Goal: Find specific page/section: Find specific page/section

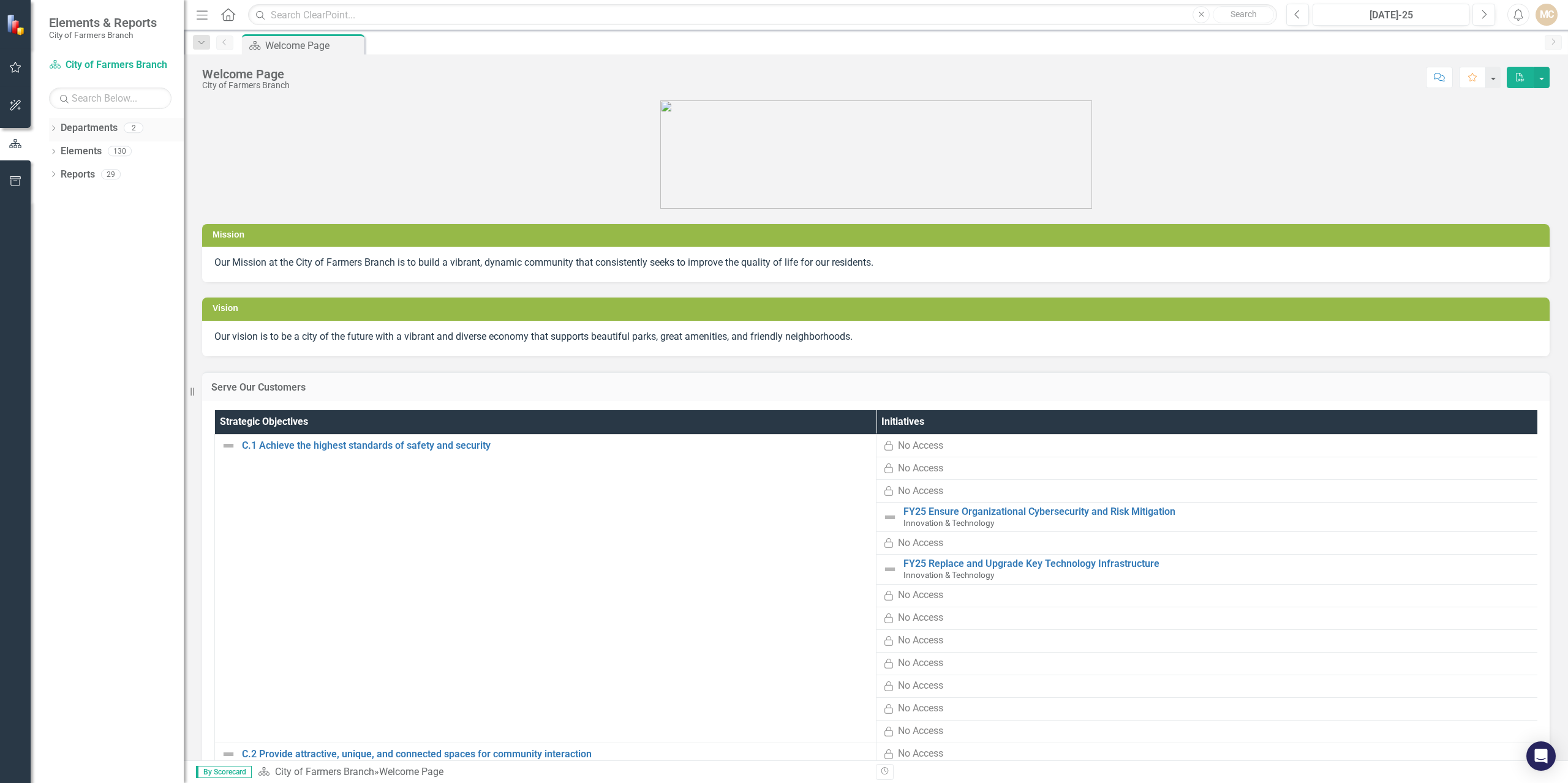
click at [81, 128] on link "Departments" at bounding box center [89, 128] width 57 height 14
click at [52, 129] on icon "Dropdown" at bounding box center [53, 130] width 8 height 7
click at [93, 154] on link "City of Farmers Branch" at bounding box center [125, 152] width 116 height 14
click at [62, 153] on icon "Dropdown" at bounding box center [59, 150] width 9 height 8
click at [109, 168] on link "Innovation & Technology" at bounding box center [131, 175] width 104 height 14
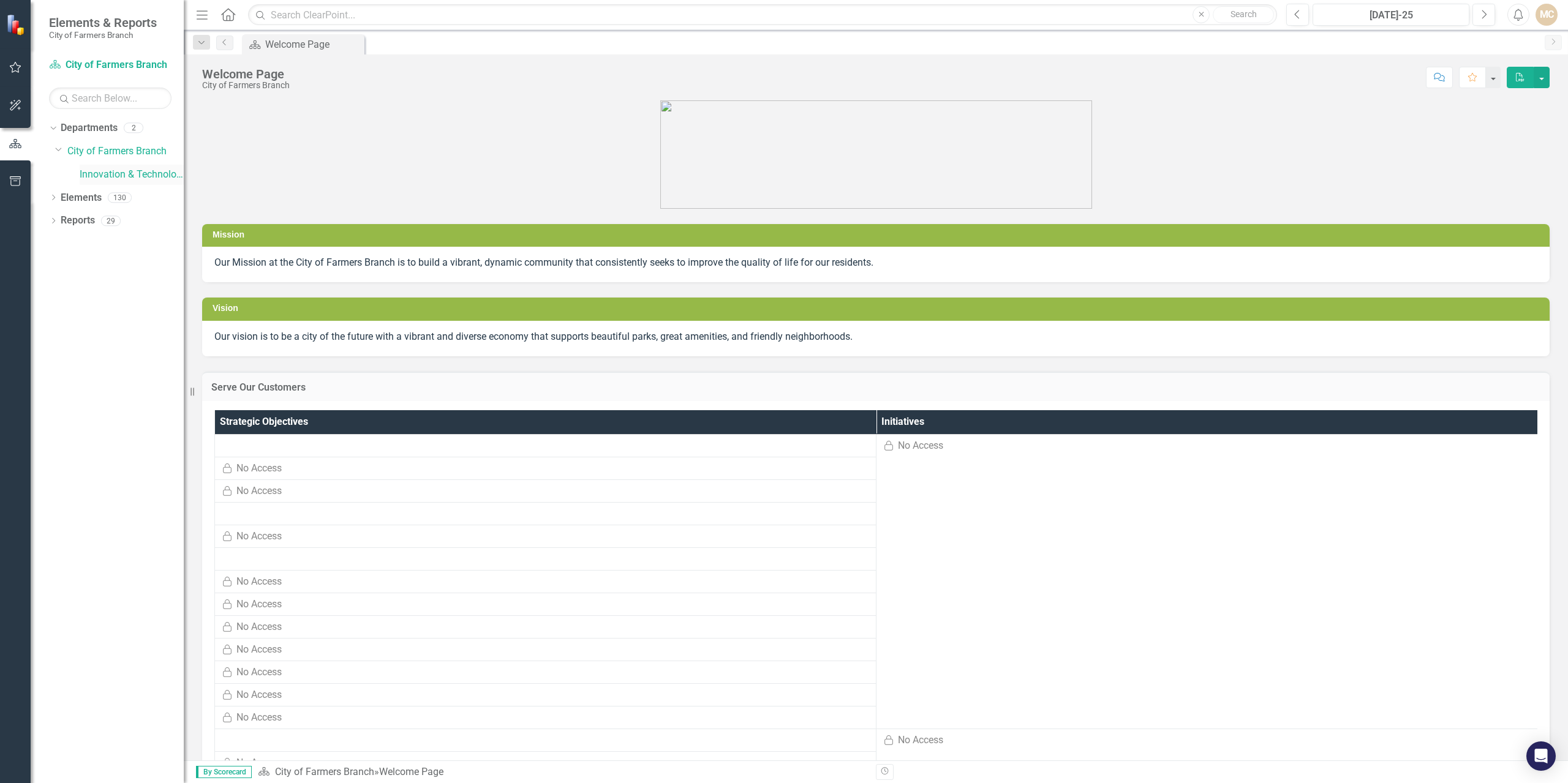
click at [106, 172] on link "Innovation & Technology" at bounding box center [131, 175] width 104 height 14
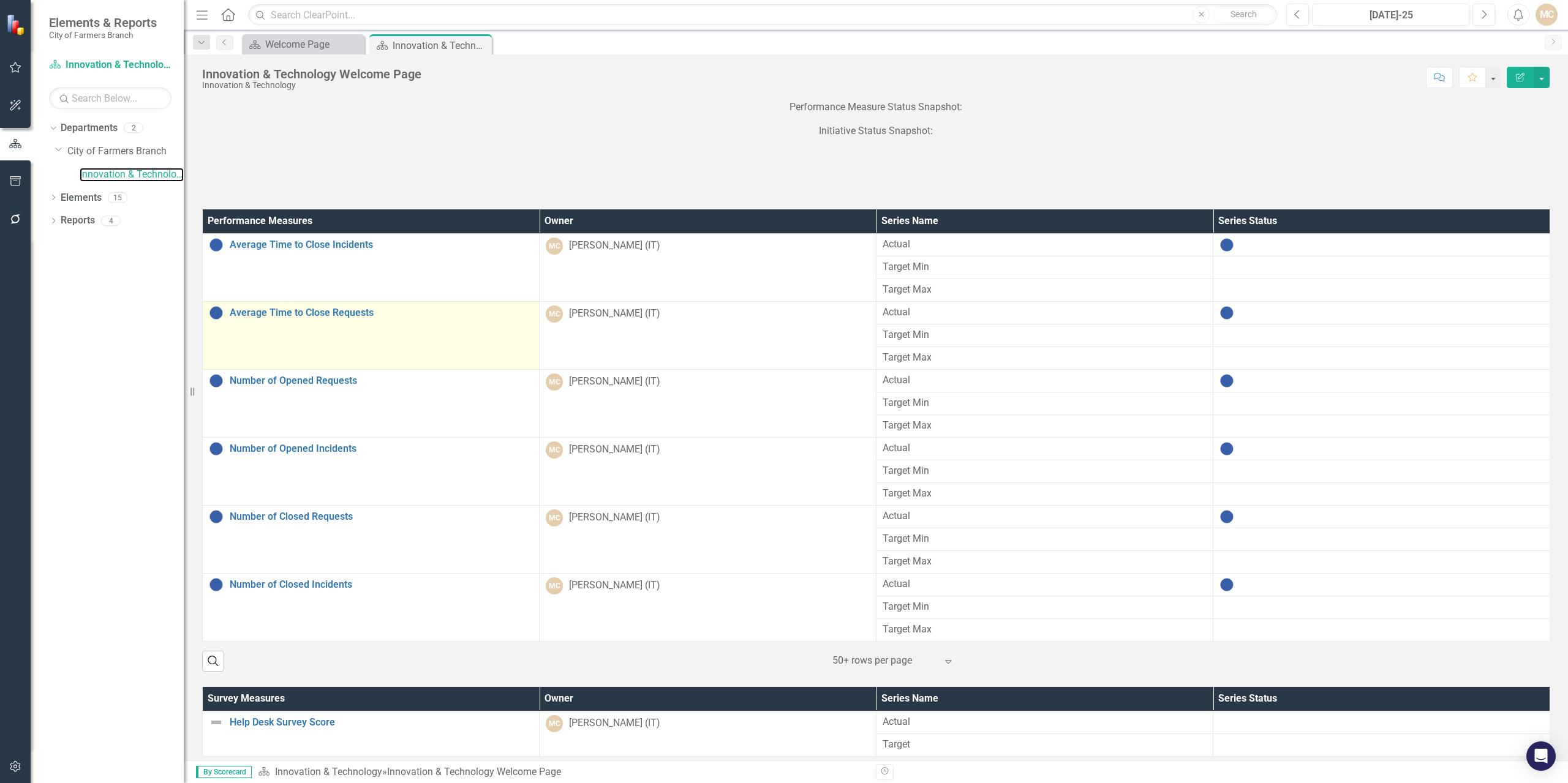
scroll to position [39, 0]
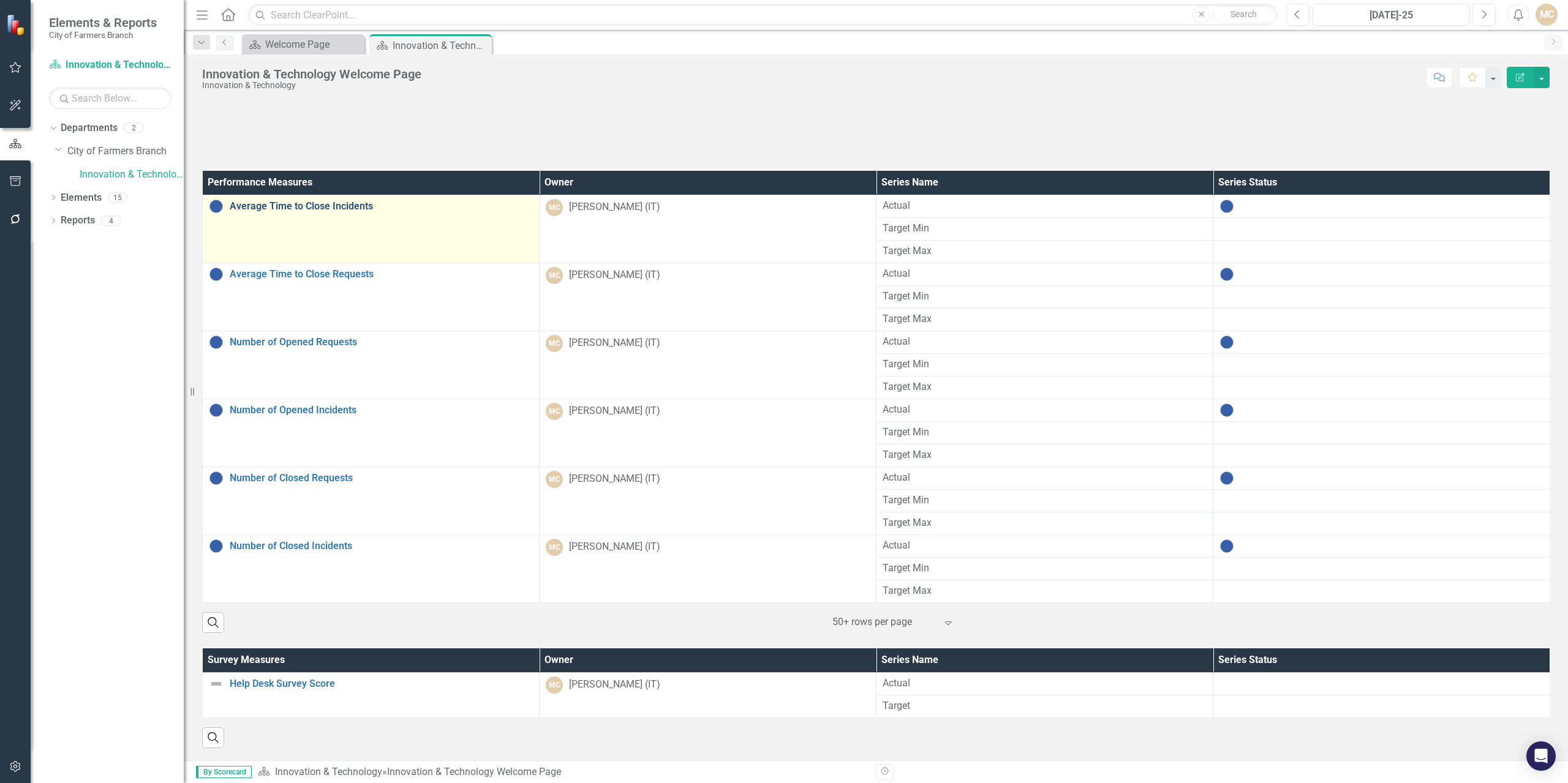
click at [343, 206] on link "Average Time to Close Incidents" at bounding box center [381, 206] width 303 height 11
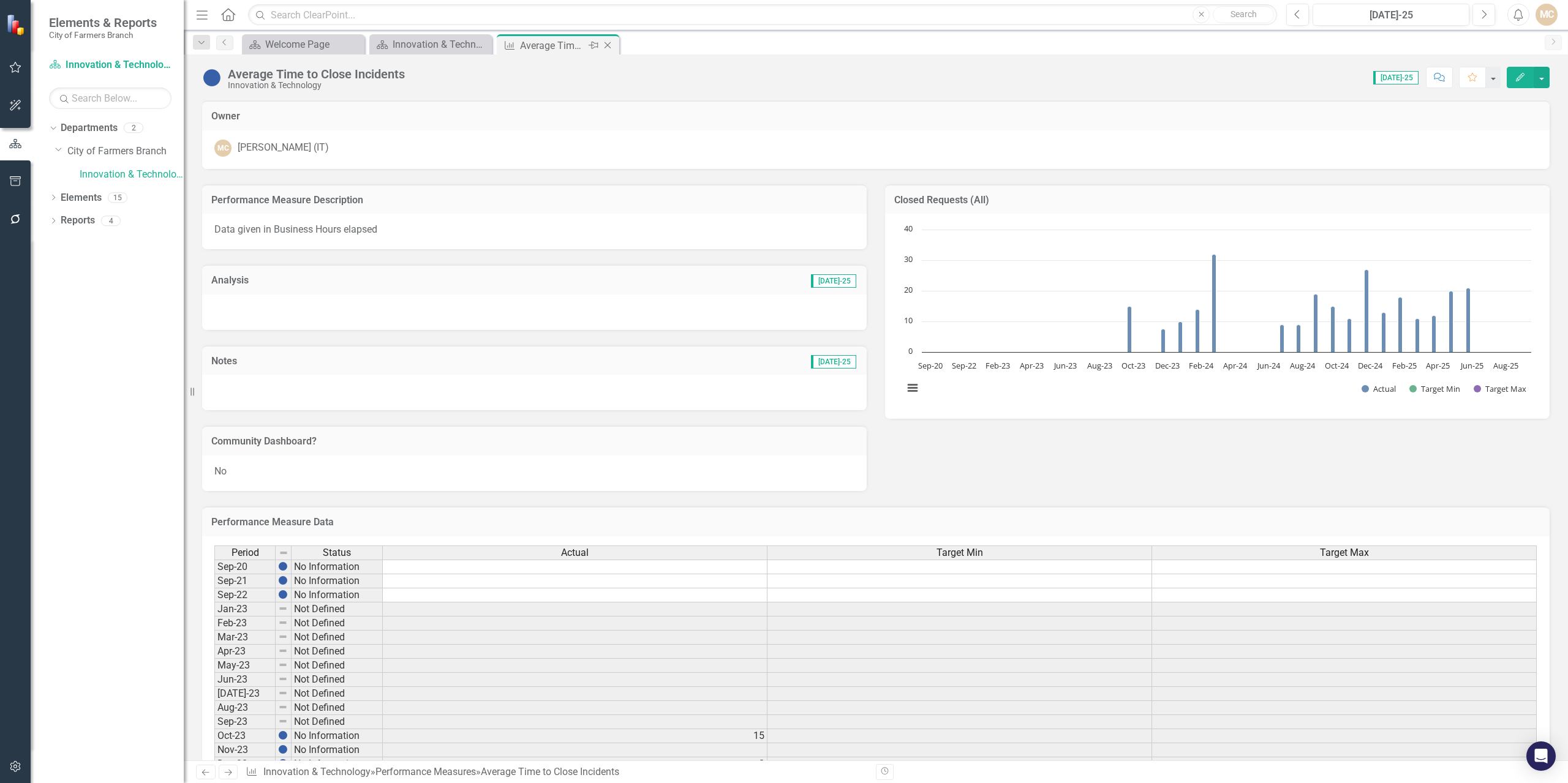
click at [548, 47] on div "Average Time to Close Incidents" at bounding box center [552, 46] width 65 height 15
click at [610, 45] on icon "Close" at bounding box center [607, 46] width 12 height 10
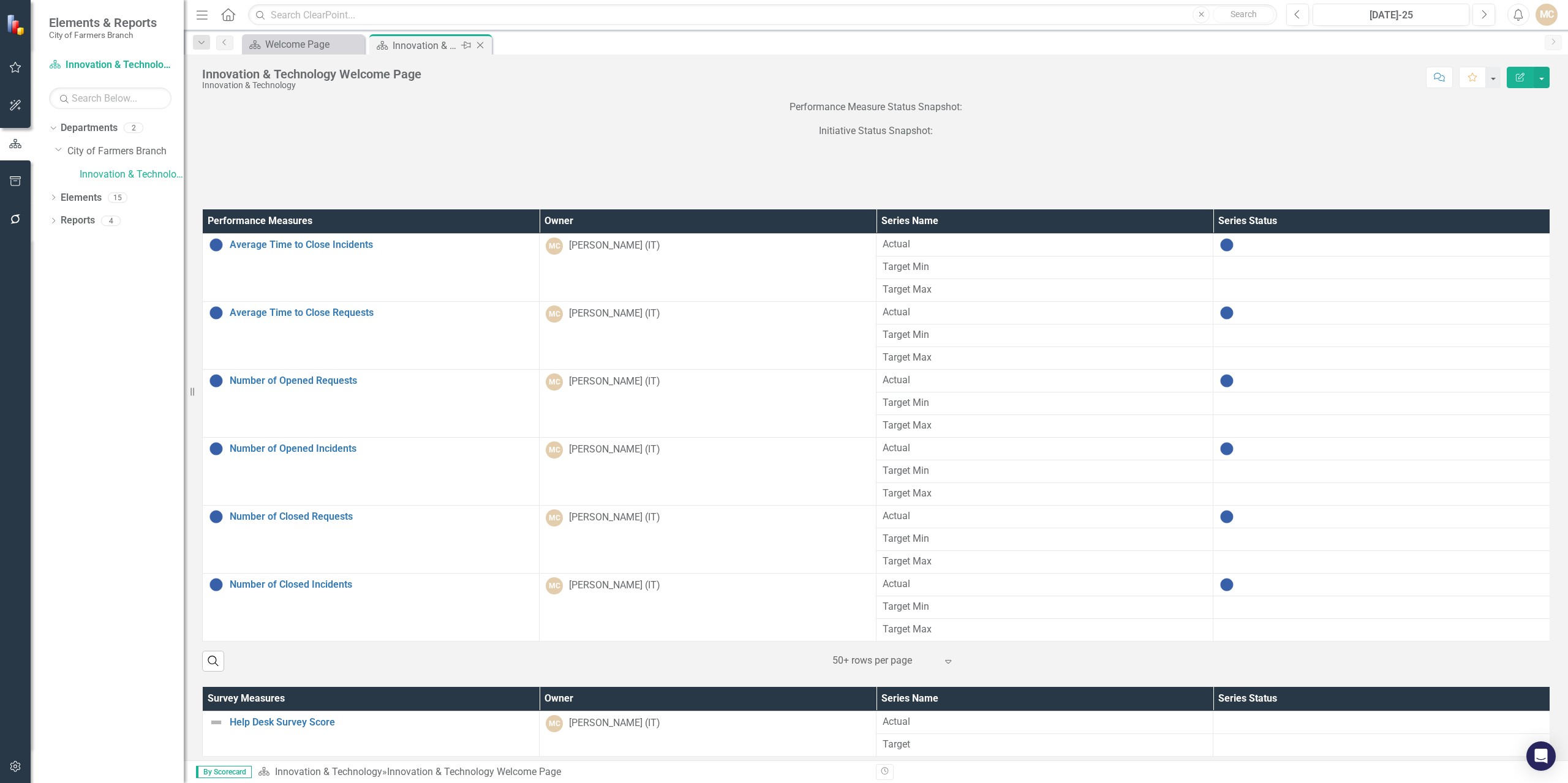
click at [449, 42] on div "Innovation & Technology Welcome Page" at bounding box center [425, 46] width 65 height 15
click at [1221, 122] on p "Initiative Status Snapshot:" at bounding box center [875, 131] width 1347 height 19
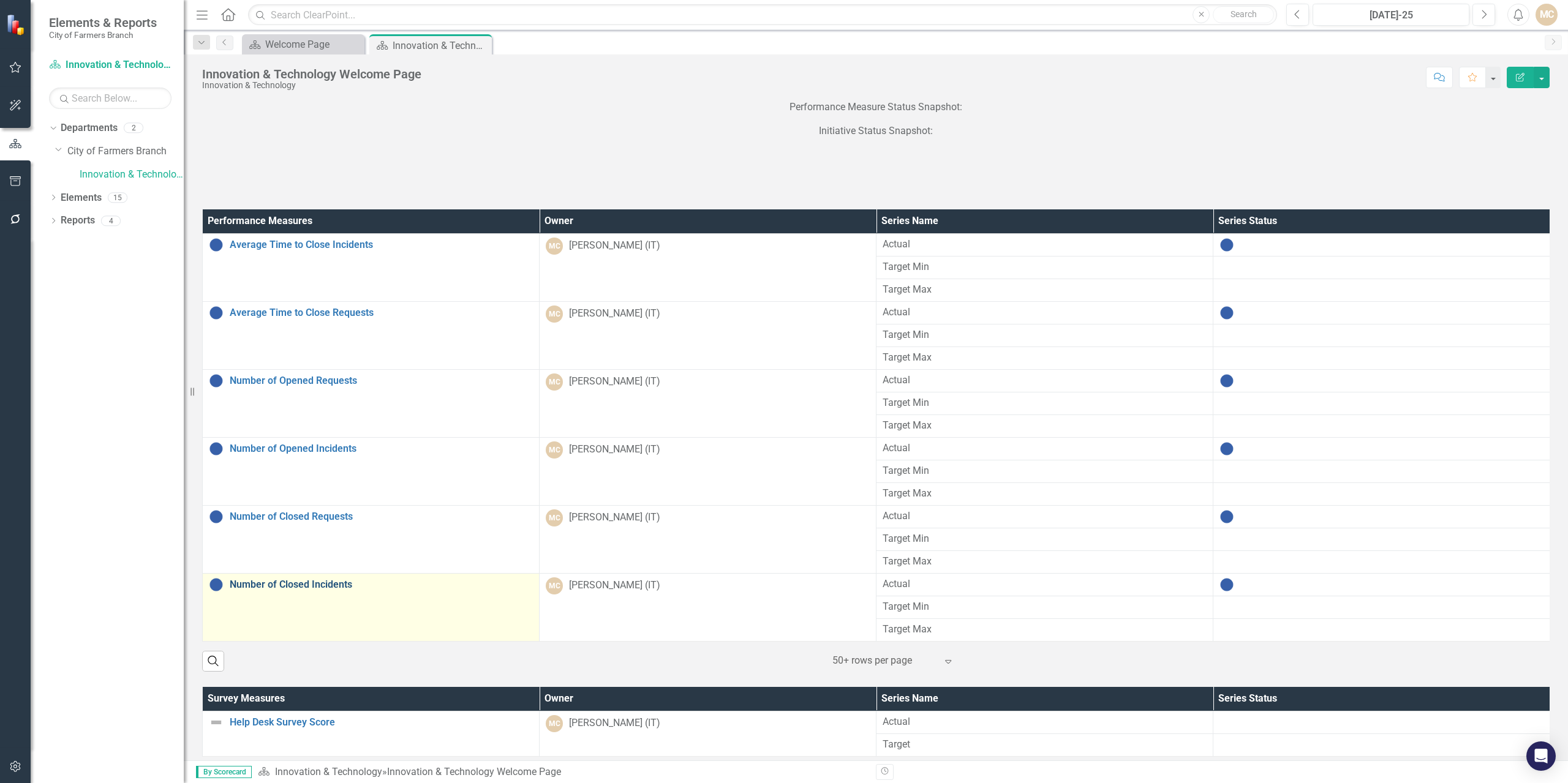
click at [297, 584] on link "Number of Closed Incidents" at bounding box center [381, 584] width 303 height 11
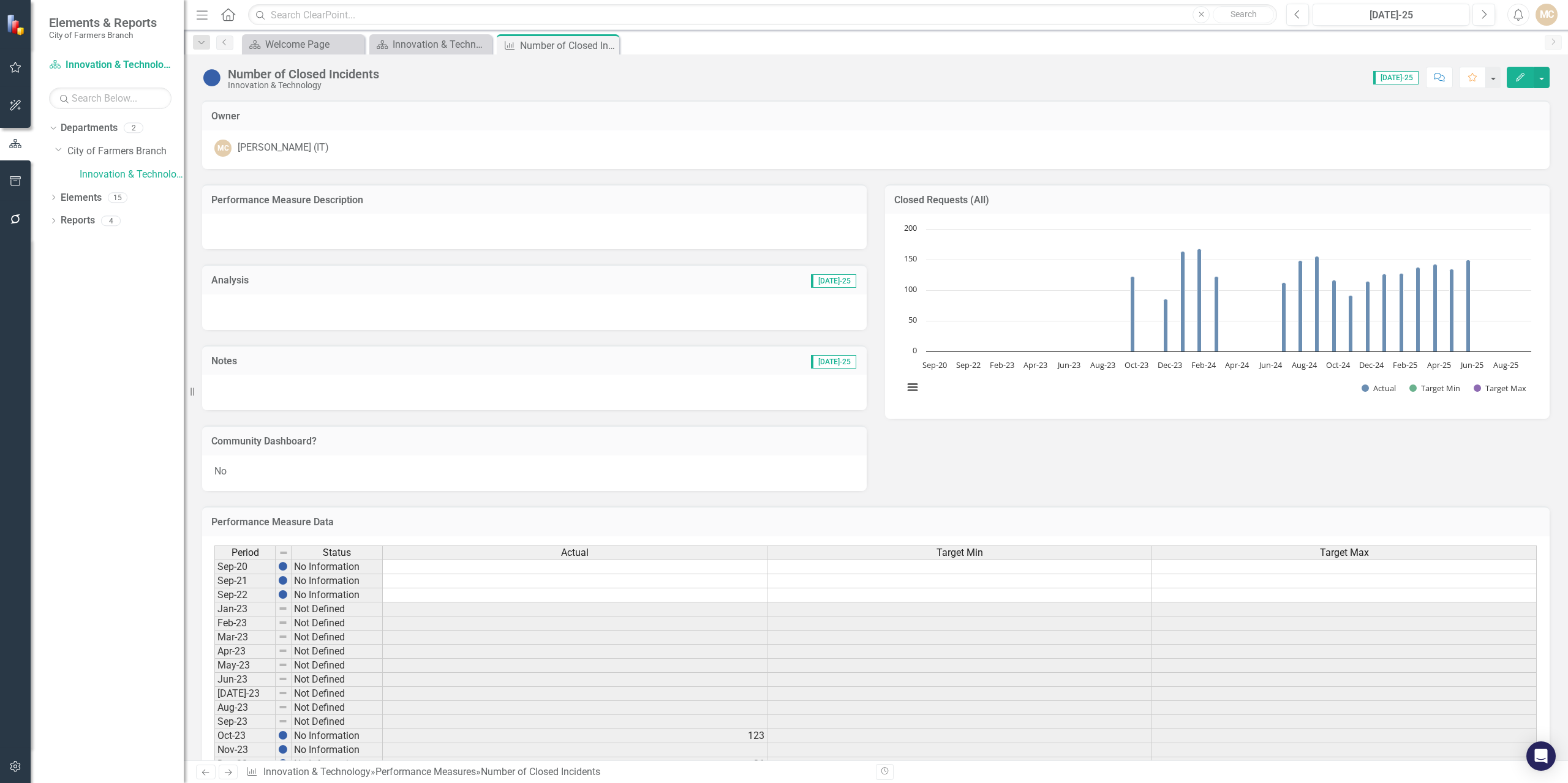
click at [1116, 42] on div "Department Welcome Page Close Department Innovation & Technology Welcome Page C…" at bounding box center [888, 43] width 1298 height 19
